Goal: Use online tool/utility: Utilize a website feature to perform a specific function

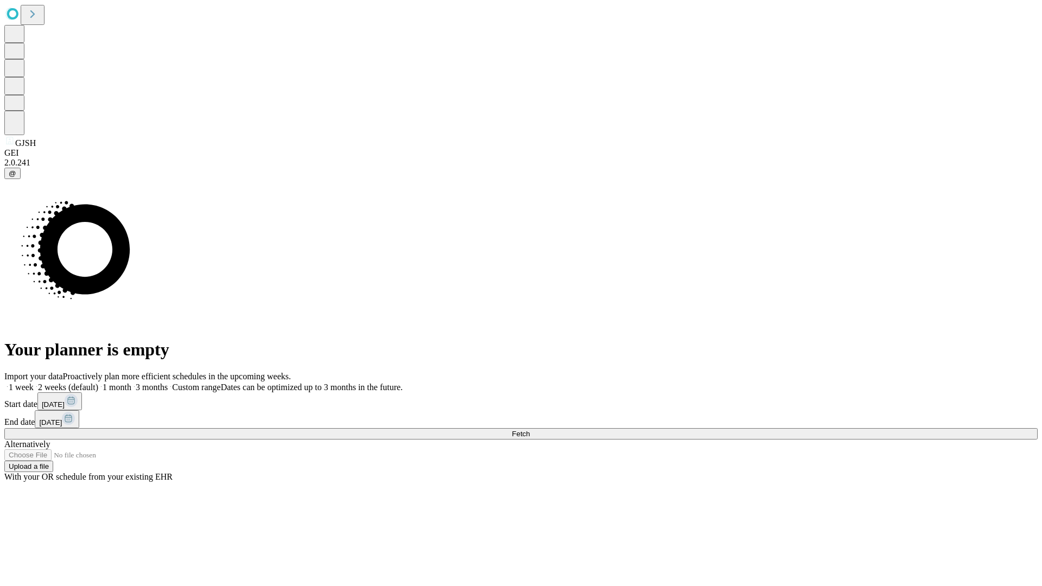
click at [131, 383] on label "1 month" at bounding box center [114, 387] width 33 height 9
click at [530, 430] on span "Fetch" at bounding box center [521, 434] width 18 height 8
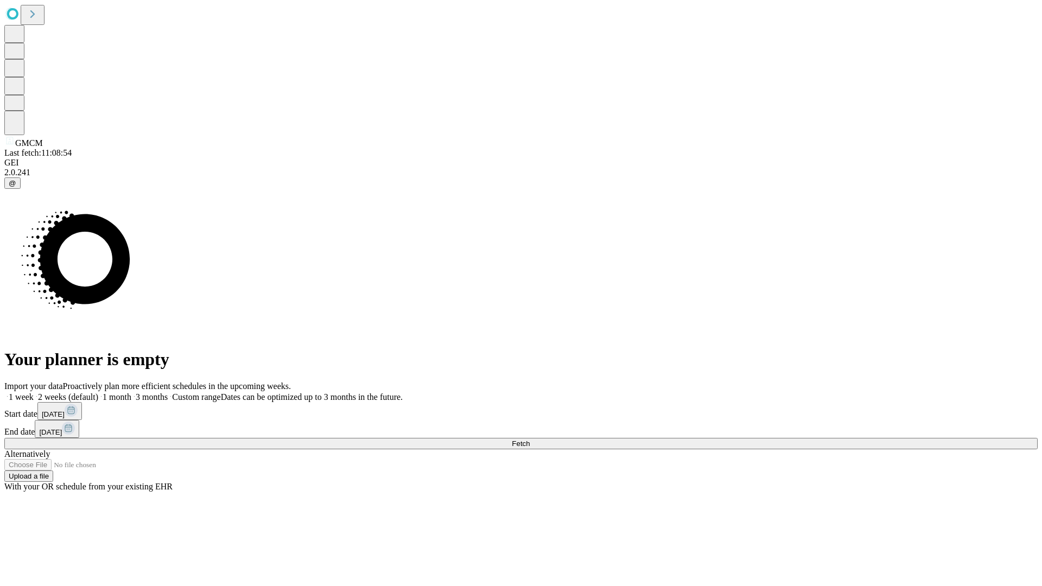
click at [131, 392] on label "1 month" at bounding box center [114, 396] width 33 height 9
click at [530, 440] on span "Fetch" at bounding box center [521, 444] width 18 height 8
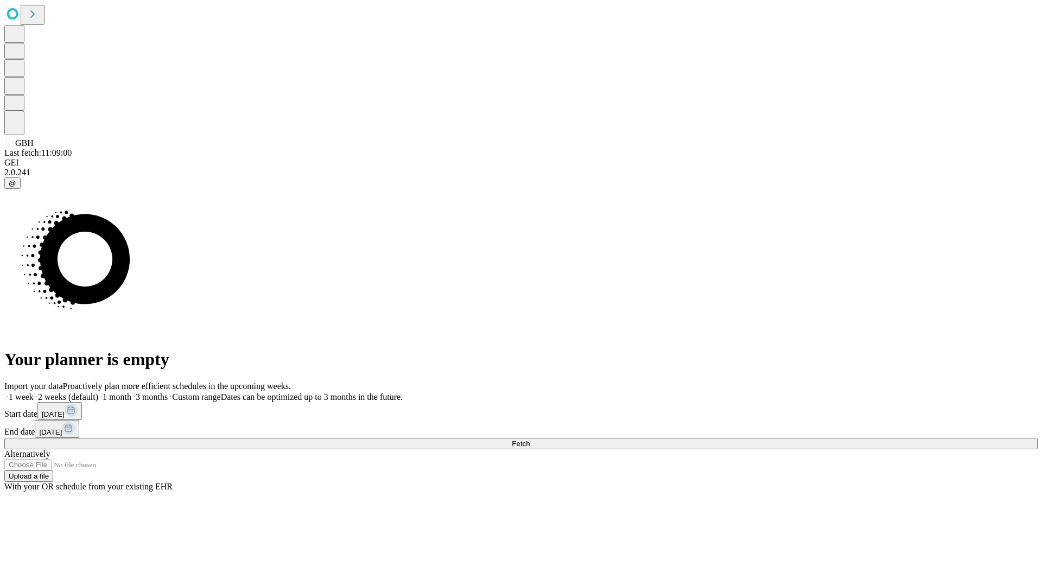
click at [131, 392] on label "1 month" at bounding box center [114, 396] width 33 height 9
click at [530, 440] on span "Fetch" at bounding box center [521, 444] width 18 height 8
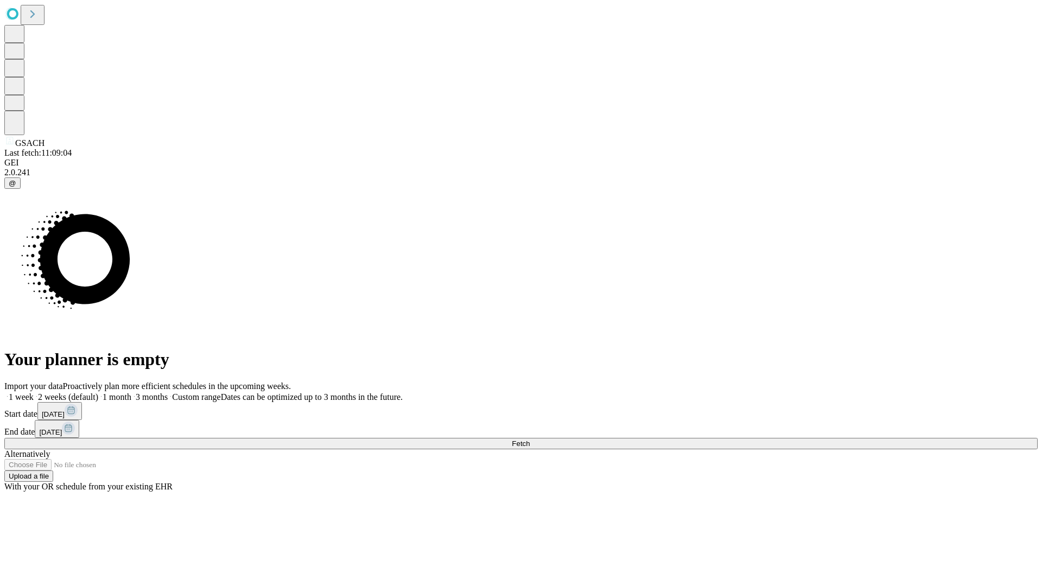
click at [530, 440] on span "Fetch" at bounding box center [521, 444] width 18 height 8
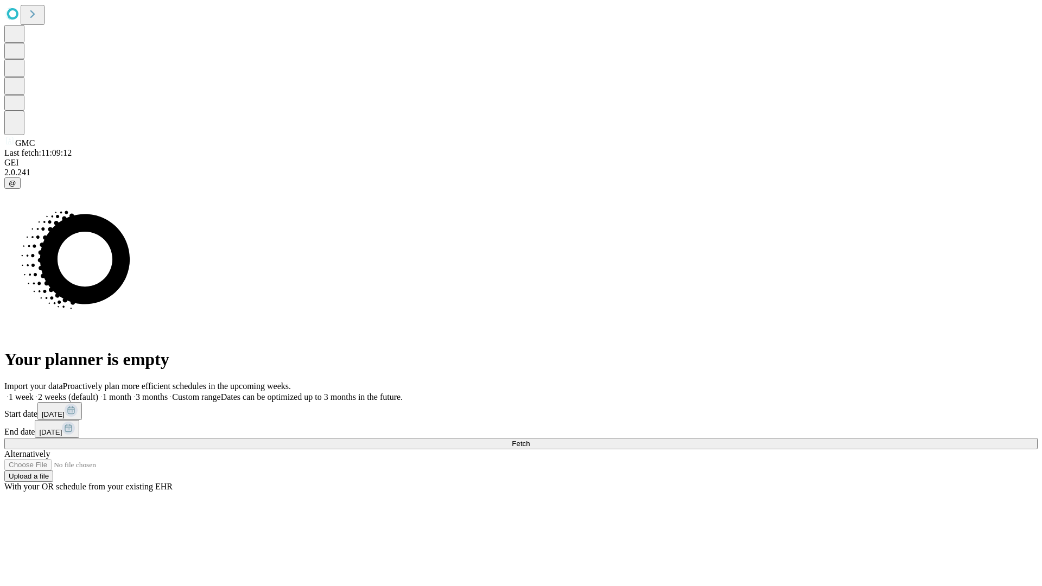
click at [131, 392] on label "1 month" at bounding box center [114, 396] width 33 height 9
click at [530, 440] on span "Fetch" at bounding box center [521, 444] width 18 height 8
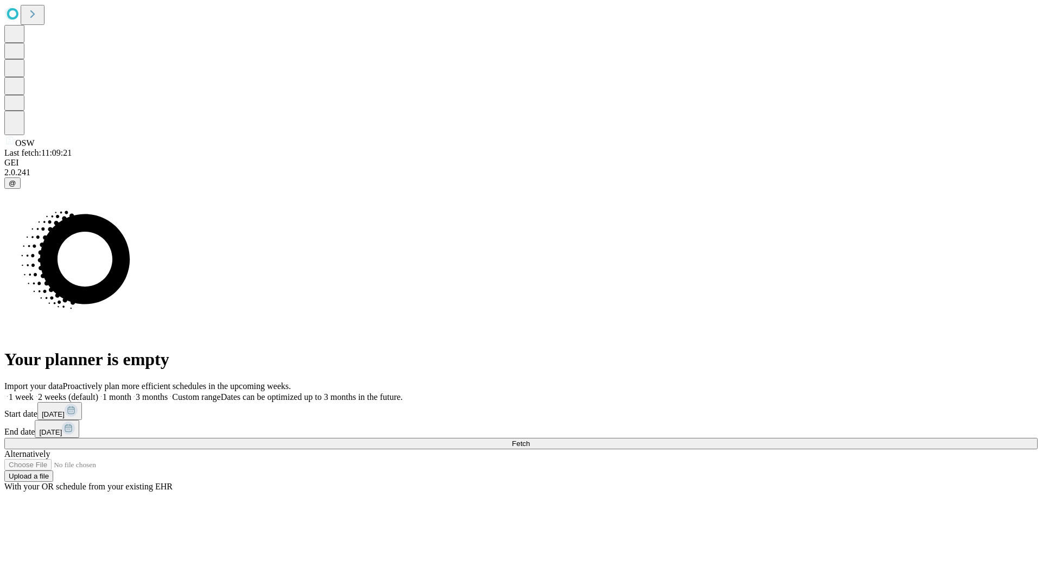
click at [131, 392] on label "1 month" at bounding box center [114, 396] width 33 height 9
click at [530, 440] on span "Fetch" at bounding box center [521, 444] width 18 height 8
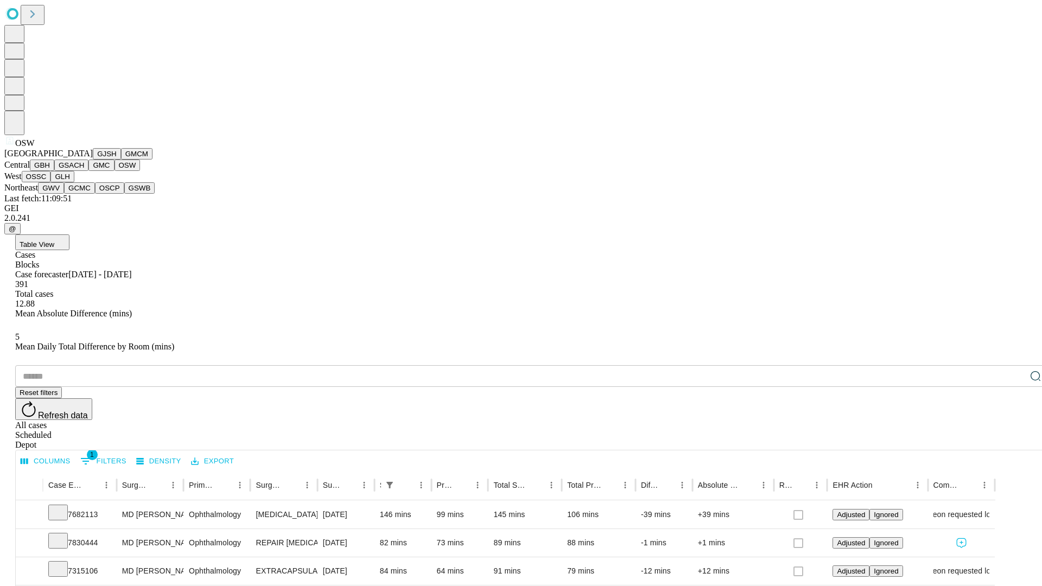
click at [51, 182] on button "OSSC" at bounding box center [36, 176] width 29 height 11
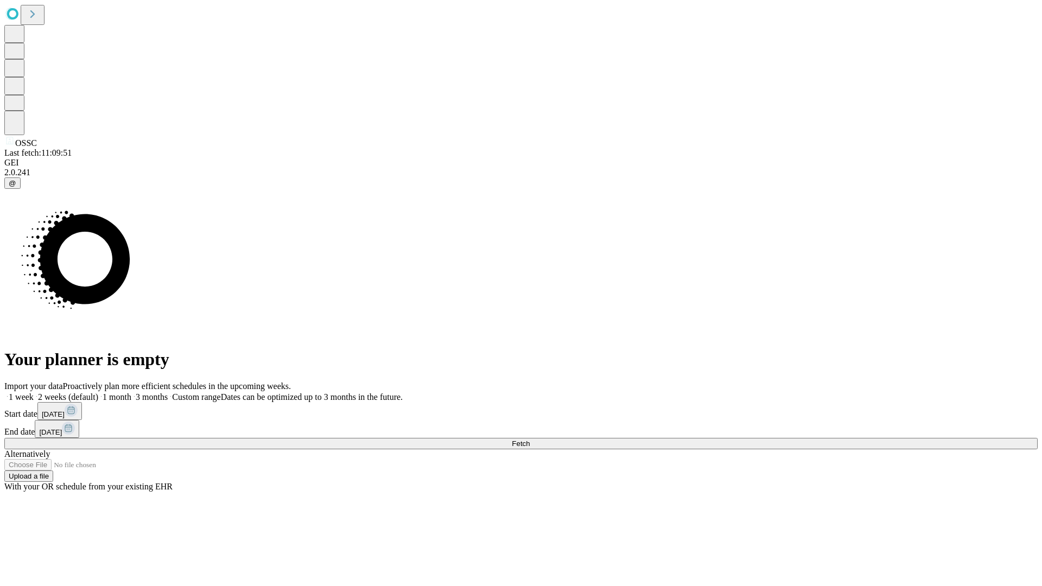
click at [131, 392] on label "1 month" at bounding box center [114, 396] width 33 height 9
click at [530, 440] on span "Fetch" at bounding box center [521, 444] width 18 height 8
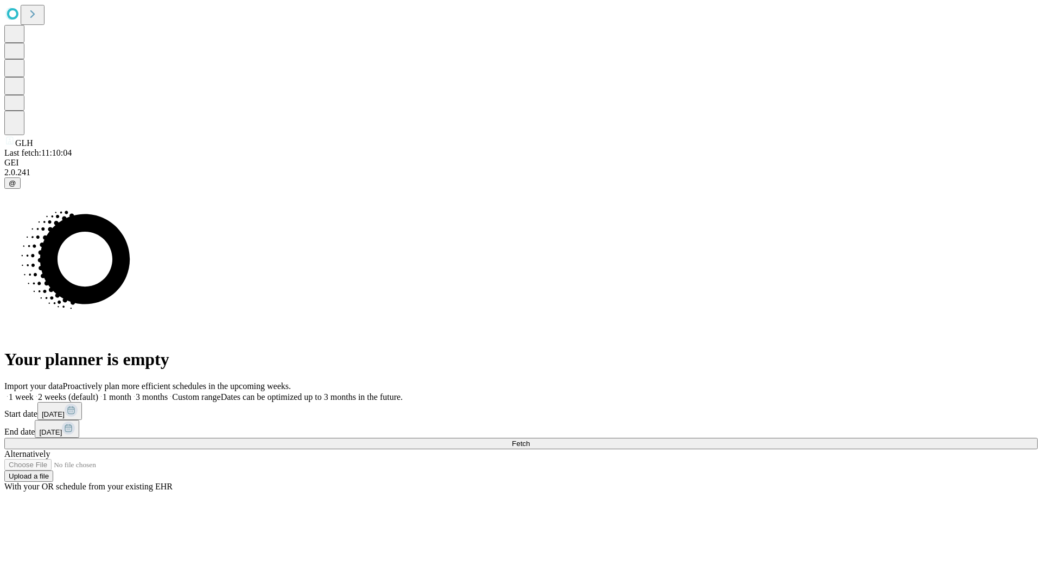
click at [131, 392] on label "1 month" at bounding box center [114, 396] width 33 height 9
click at [530, 440] on span "Fetch" at bounding box center [521, 444] width 18 height 8
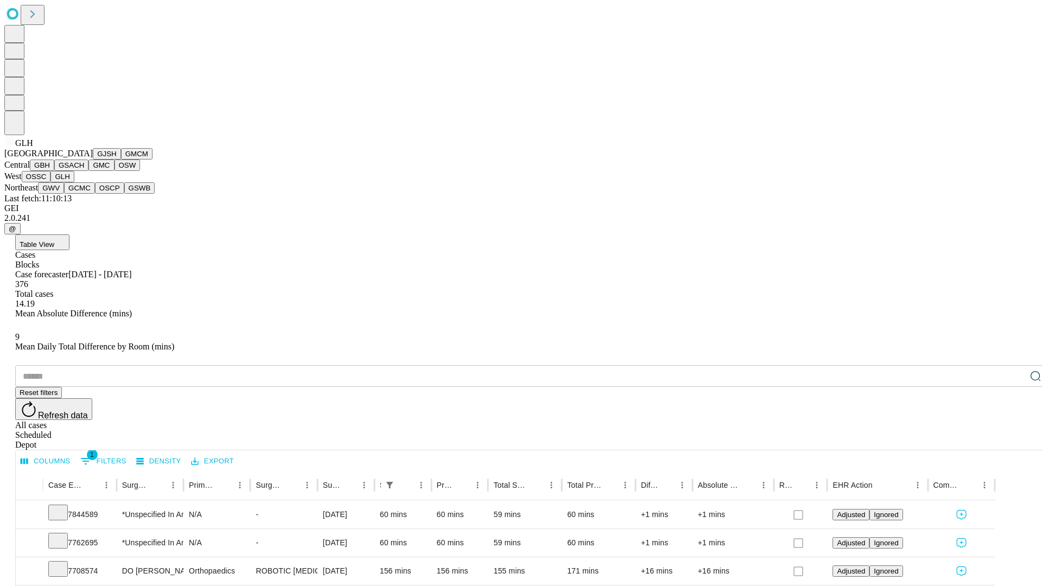
click at [64, 194] on button "GWV" at bounding box center [51, 187] width 26 height 11
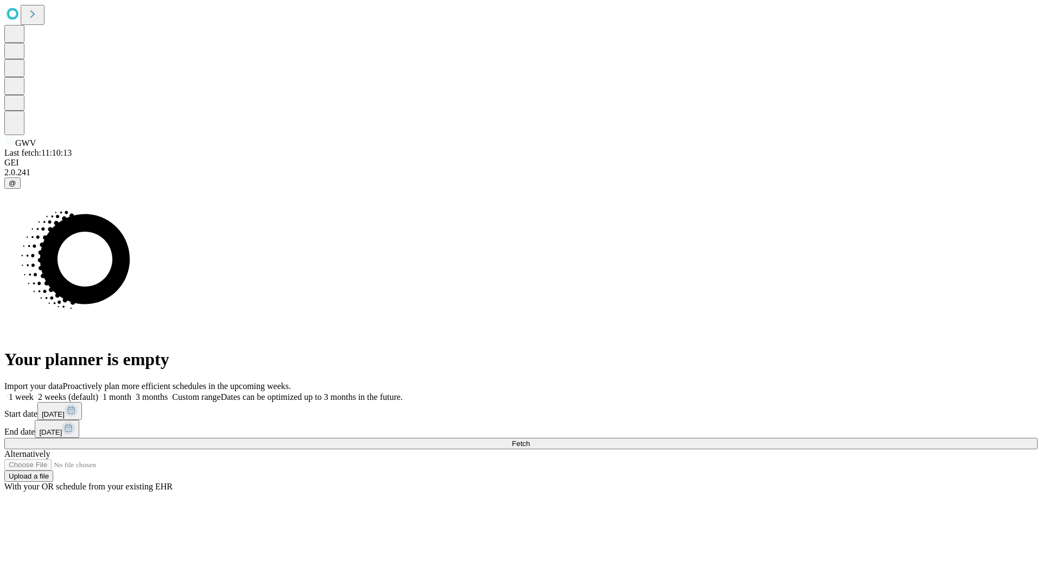
click at [131, 392] on label "1 month" at bounding box center [114, 396] width 33 height 9
click at [530, 440] on span "Fetch" at bounding box center [521, 444] width 18 height 8
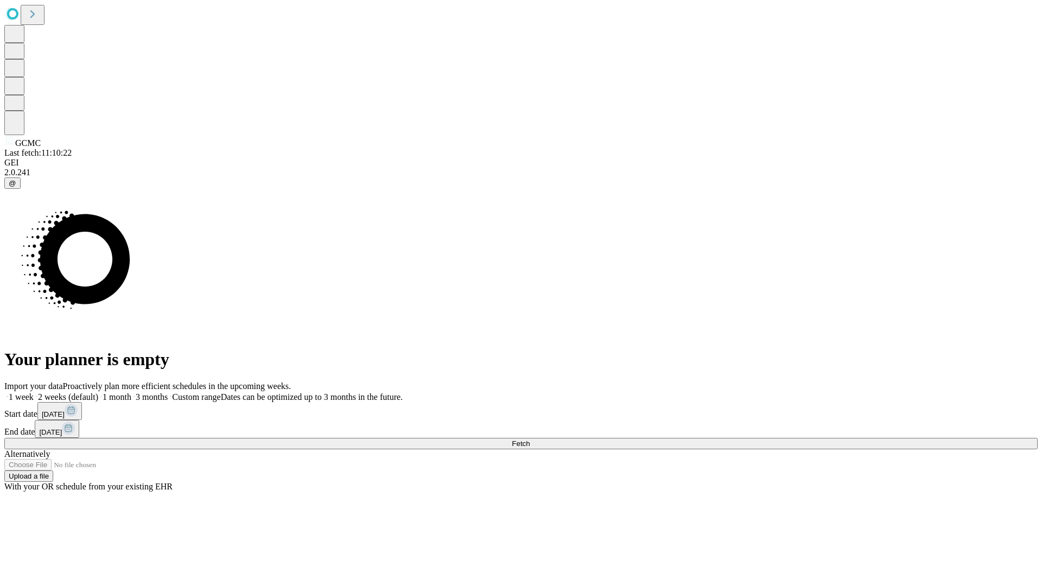
click at [131, 392] on label "1 month" at bounding box center [114, 396] width 33 height 9
click at [530, 440] on span "Fetch" at bounding box center [521, 444] width 18 height 8
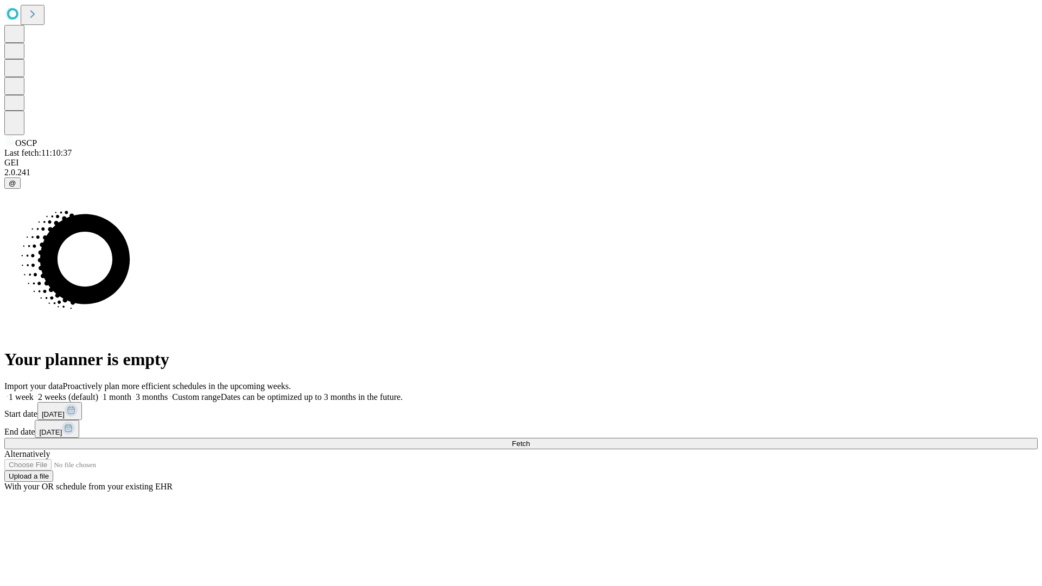
click at [131, 392] on label "1 month" at bounding box center [114, 396] width 33 height 9
click at [530, 440] on span "Fetch" at bounding box center [521, 444] width 18 height 8
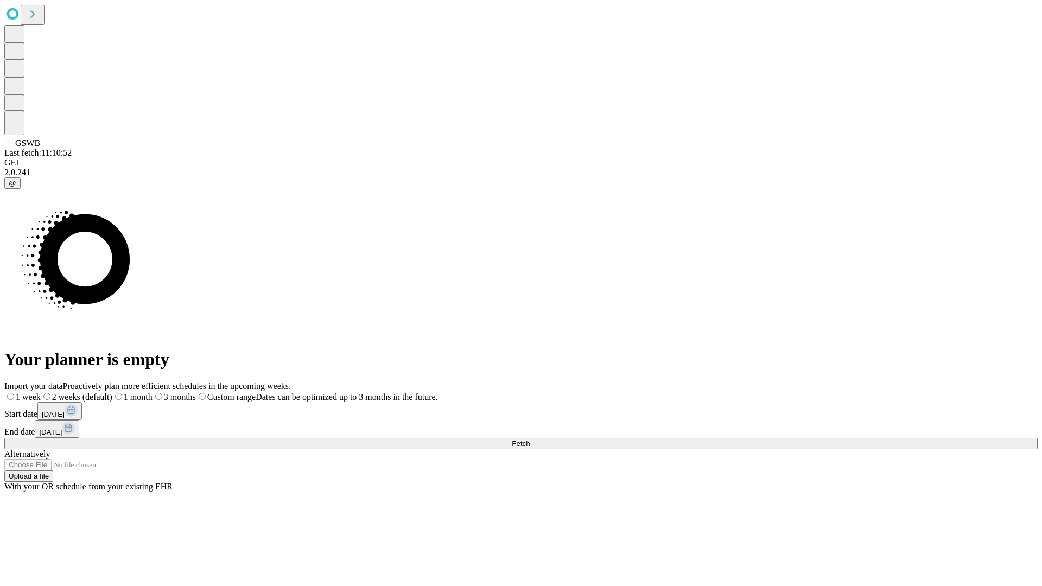
click at [153, 392] on label "1 month" at bounding box center [132, 396] width 40 height 9
click at [530, 440] on span "Fetch" at bounding box center [521, 444] width 18 height 8
